Goal: Task Accomplishment & Management: Manage account settings

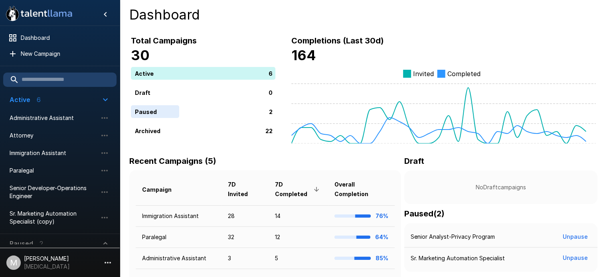
click at [61, 76] on input "text" at bounding box center [59, 80] width 113 height 14
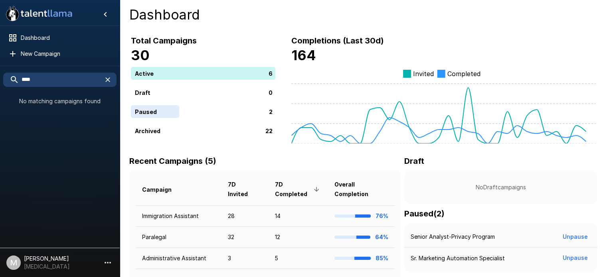
type input "****"
click at [109, 79] on icon "button" at bounding box center [108, 80] width 8 height 8
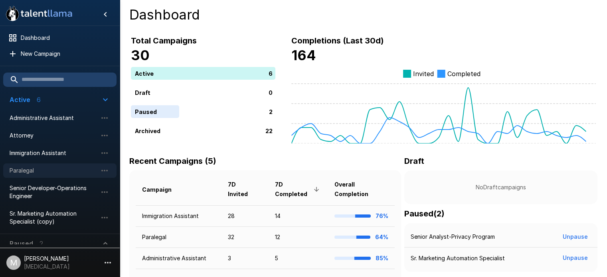
click at [47, 164] on div "Paralegal" at bounding box center [59, 171] width 113 height 14
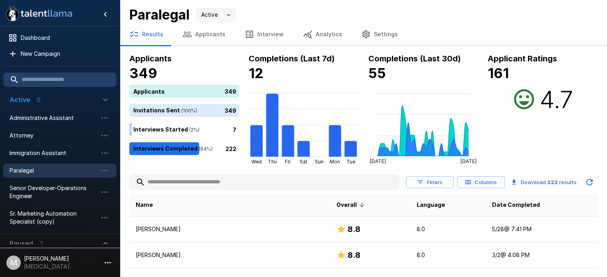
click at [207, 185] on input "text" at bounding box center [264, 182] width 270 height 14
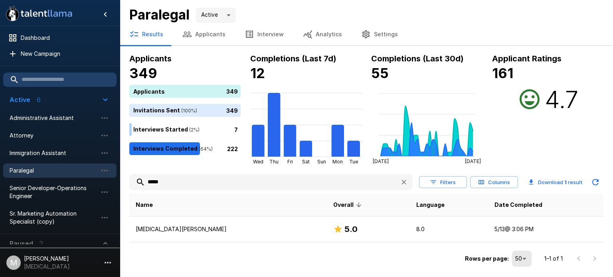
type input "****"
click at [201, 28] on button "Applicants" at bounding box center [204, 34] width 62 height 22
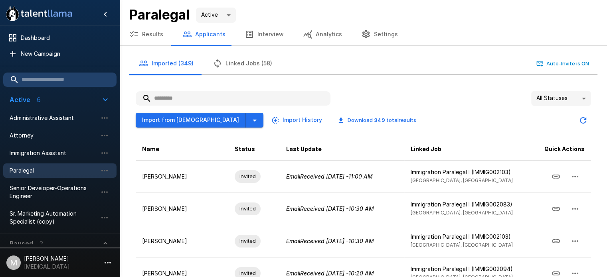
click at [172, 96] on input "text" at bounding box center [233, 98] width 195 height 14
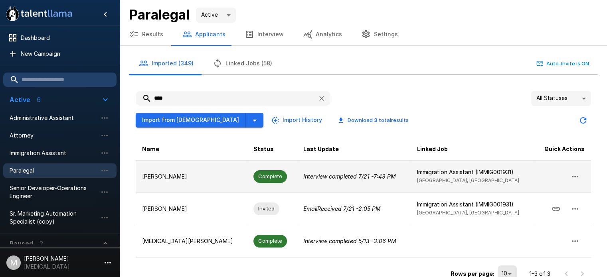
scroll to position [12, 0]
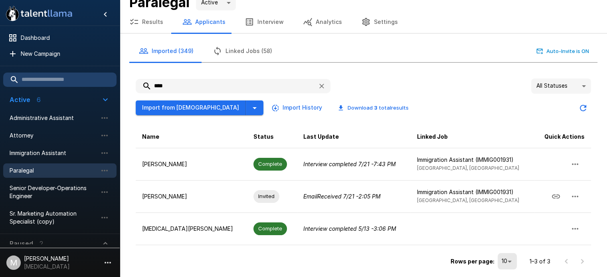
drag, startPoint x: 180, startPoint y: 86, endPoint x: 69, endPoint y: 84, distance: 111.0
click at [120, 84] on div ".st0{fill:#FFFFFF;} .st1{fill:#76a4ed;} Dashboard New Campaign Active 6 Adminis…" at bounding box center [363, 133] width 487 height 291
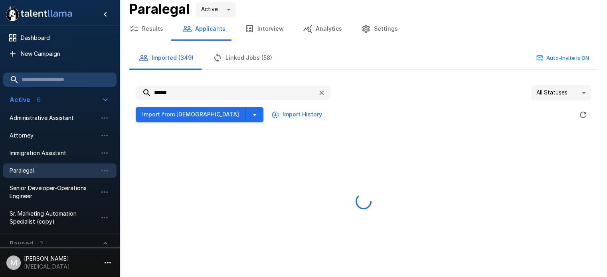
scroll to position [0, 0]
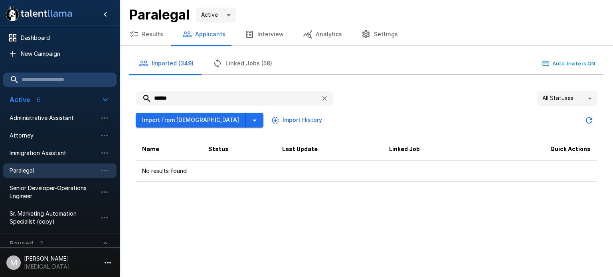
type input "******"
click at [50, 160] on li "Immigration Assistant" at bounding box center [59, 153] width 113 height 18
click at [55, 152] on span "Immigration Assistant" at bounding box center [54, 153] width 88 height 8
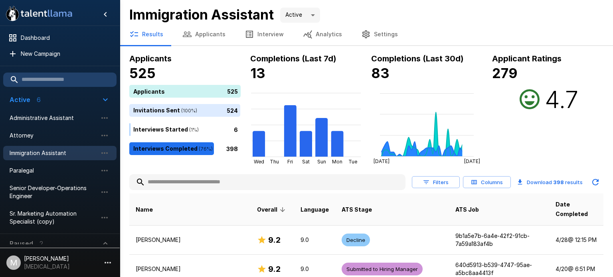
click at [170, 183] on input "text" at bounding box center [267, 182] width 276 height 14
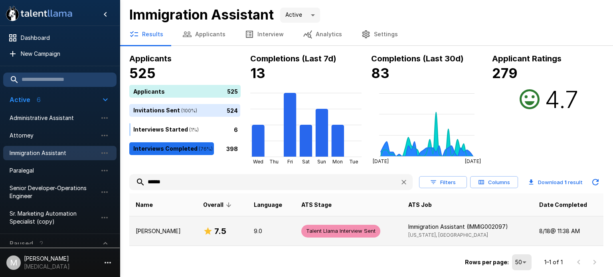
type input "******"
click at [203, 227] on icon at bounding box center [208, 232] width 10 height 10
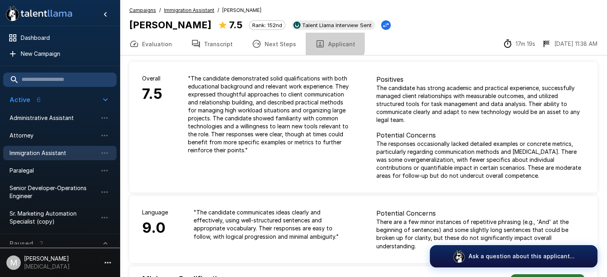
click at [324, 43] on button "Applicant" at bounding box center [335, 44] width 59 height 22
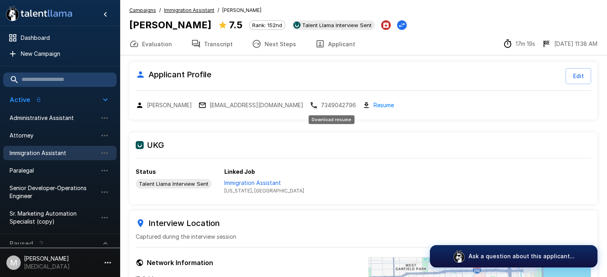
click at [374, 104] on link "Resume" at bounding box center [384, 105] width 20 height 9
click at [240, 186] on p "Immigration Assistant" at bounding box center [264, 183] width 80 height 8
click at [210, 46] on button "Transcript" at bounding box center [212, 44] width 61 height 22
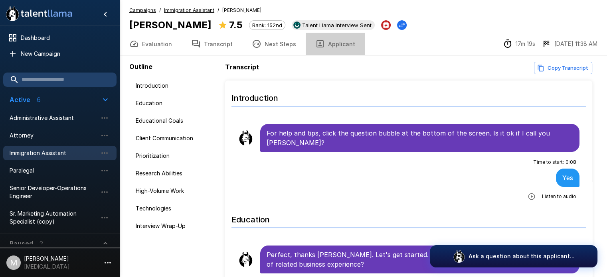
click at [334, 39] on button "Applicant" at bounding box center [335, 44] width 59 height 22
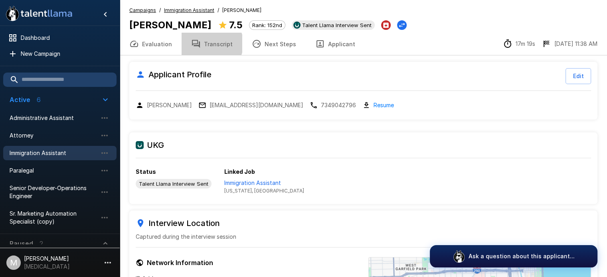
click at [208, 44] on button "Transcript" at bounding box center [212, 44] width 61 height 22
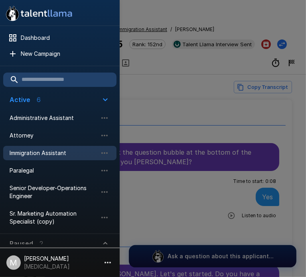
click at [225, 62] on div at bounding box center [153, 138] width 306 height 277
